Goal: Complete application form

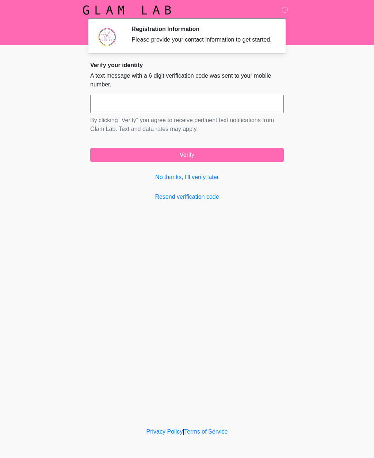
scroll to position [0, 0]
click at [196, 113] on input "text" at bounding box center [186, 104] width 193 height 18
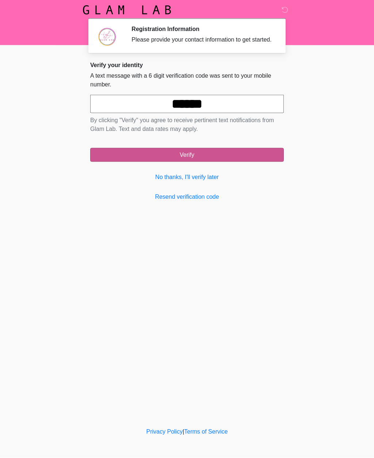
type input "******"
click at [193, 162] on button "Verify" at bounding box center [186, 155] width 193 height 14
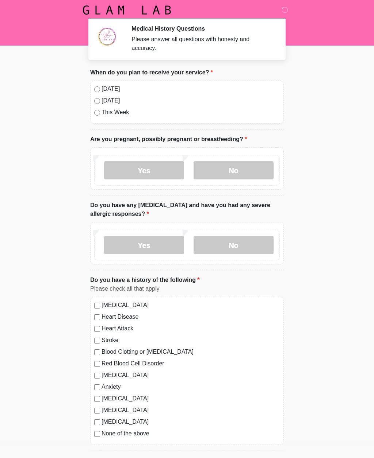
click at [95, 94] on div "[DATE] [DATE] This Week" at bounding box center [186, 102] width 193 height 43
click at [232, 171] on label "No" at bounding box center [233, 170] width 80 height 18
click at [242, 239] on label "No" at bounding box center [233, 245] width 80 height 18
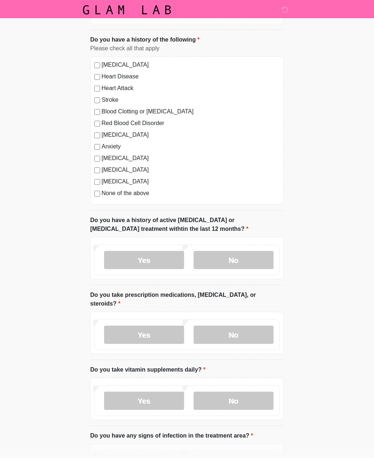
scroll to position [242, 0]
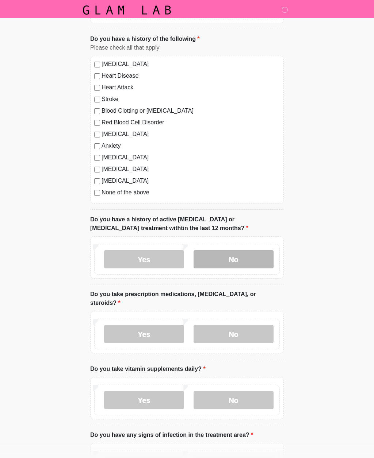
click at [243, 258] on label "No" at bounding box center [233, 259] width 80 height 18
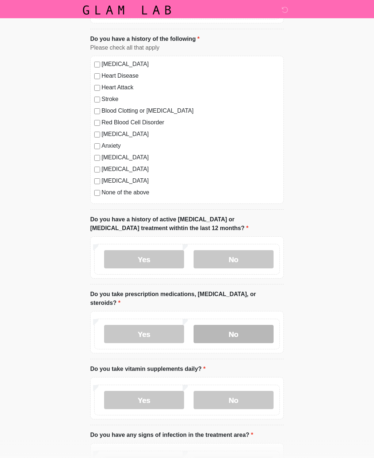
click at [247, 331] on label "No" at bounding box center [233, 334] width 80 height 18
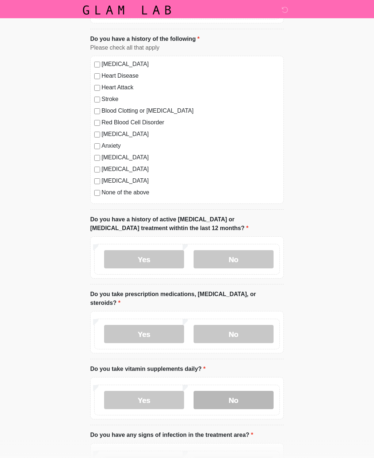
click at [234, 399] on label "No" at bounding box center [233, 400] width 80 height 18
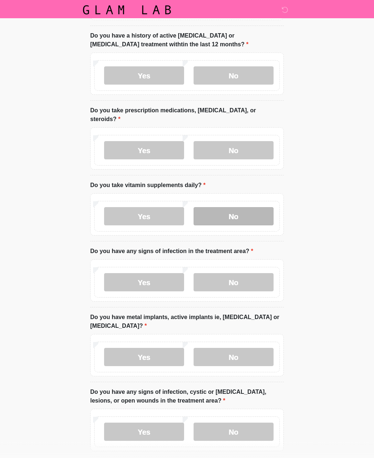
scroll to position [425, 0]
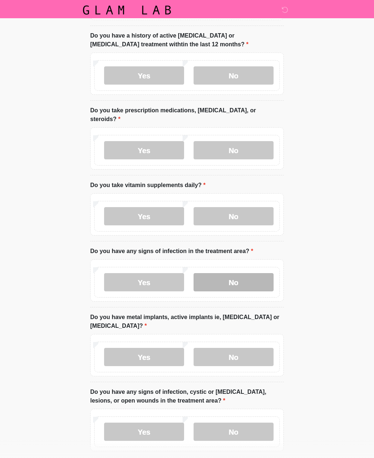
click at [242, 279] on label "No" at bounding box center [233, 282] width 80 height 18
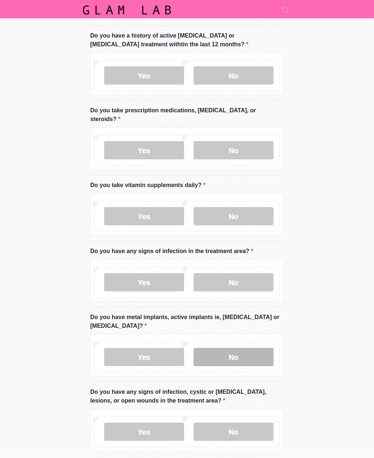
click at [248, 355] on label "No" at bounding box center [233, 357] width 80 height 18
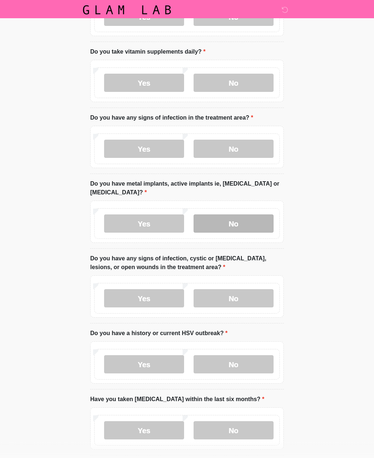
scroll to position [559, 0]
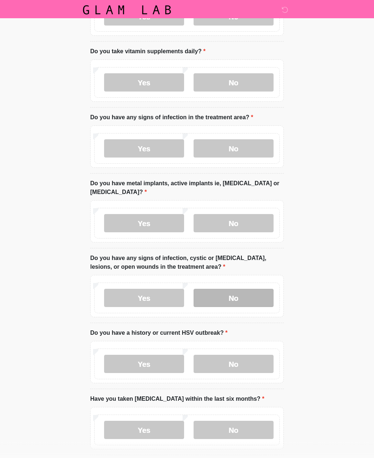
click at [236, 299] on label "No" at bounding box center [233, 298] width 80 height 18
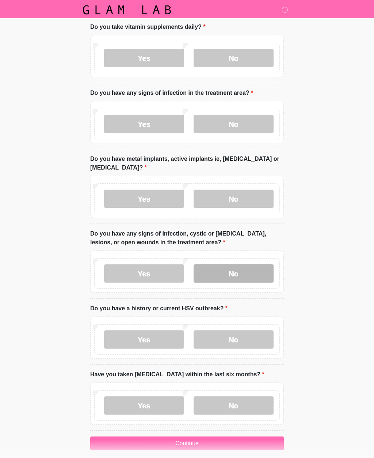
scroll to position [585, 0]
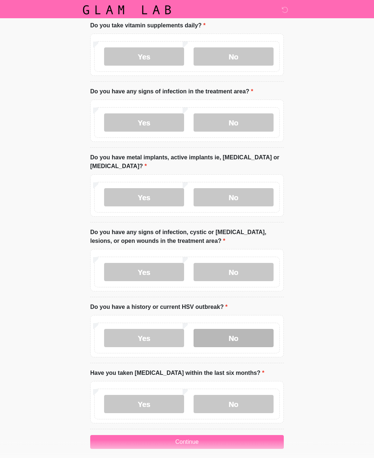
click at [248, 336] on label "No" at bounding box center [233, 339] width 80 height 18
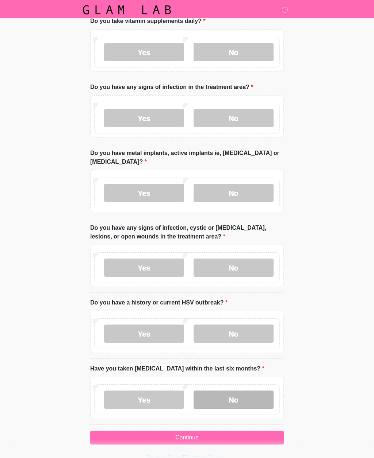
click at [251, 399] on label "No" at bounding box center [233, 400] width 80 height 18
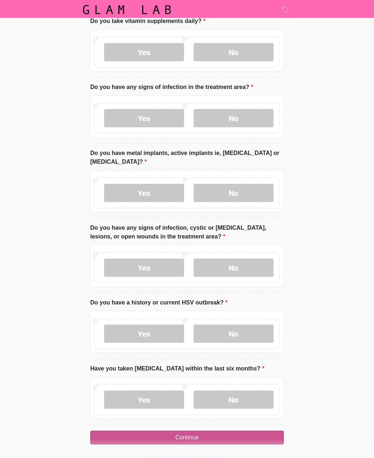
click at [221, 438] on button "Continue" at bounding box center [186, 438] width 193 height 14
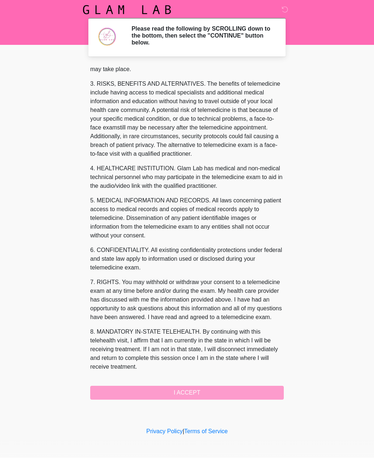
scroll to position [120, 0]
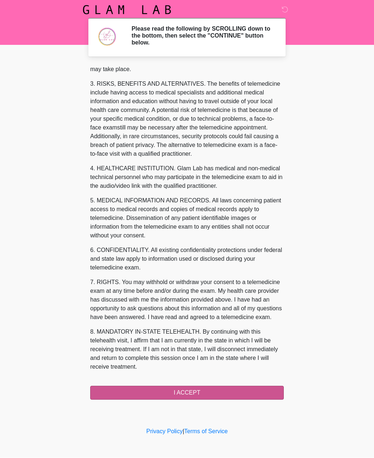
click at [244, 397] on button "I ACCEPT" at bounding box center [186, 393] width 193 height 14
